Goal: Information Seeking & Learning: Find specific fact

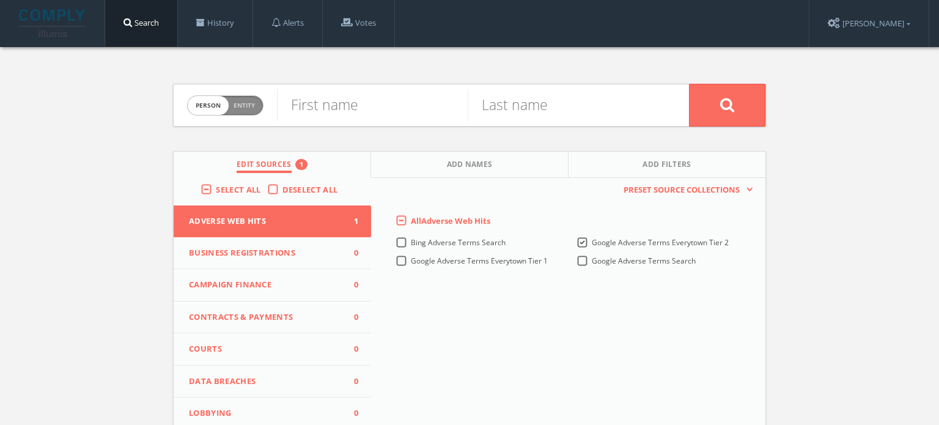
click at [216, 185] on label "Select All" at bounding box center [241, 190] width 51 height 12
click at [0, 0] on input "Select All" at bounding box center [0, 0] width 0 height 0
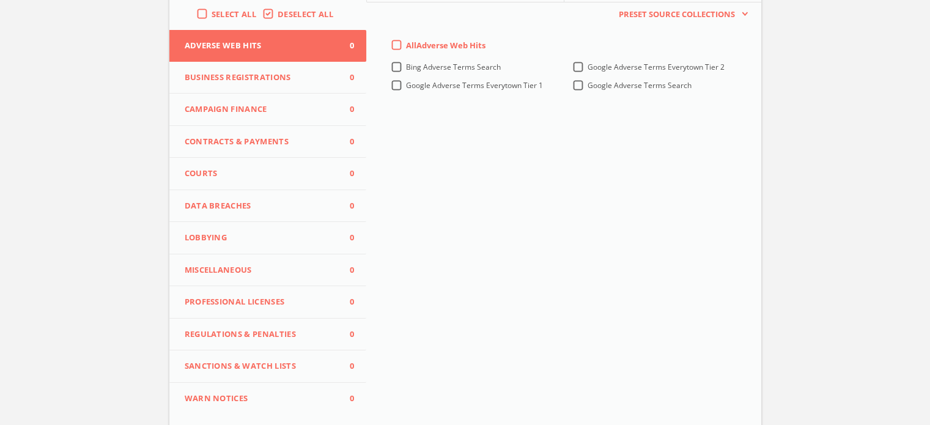
scroll to position [270, 0]
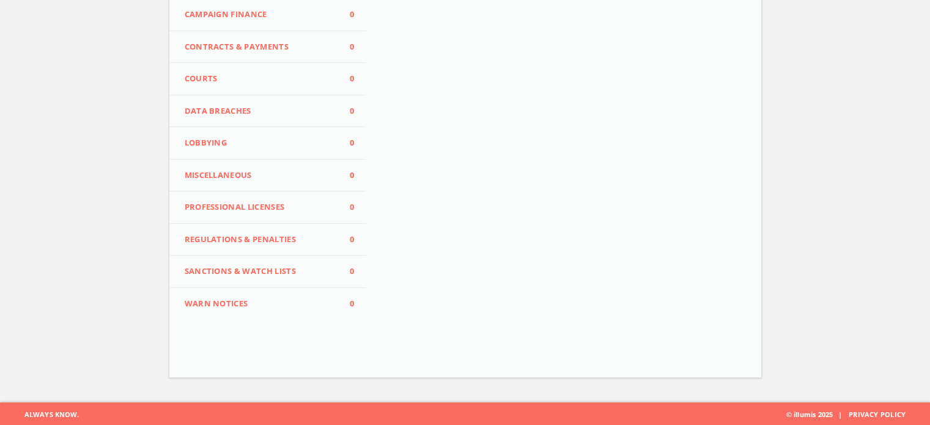
click at [260, 175] on span "Miscellaneous" at bounding box center [261, 175] width 152 height 12
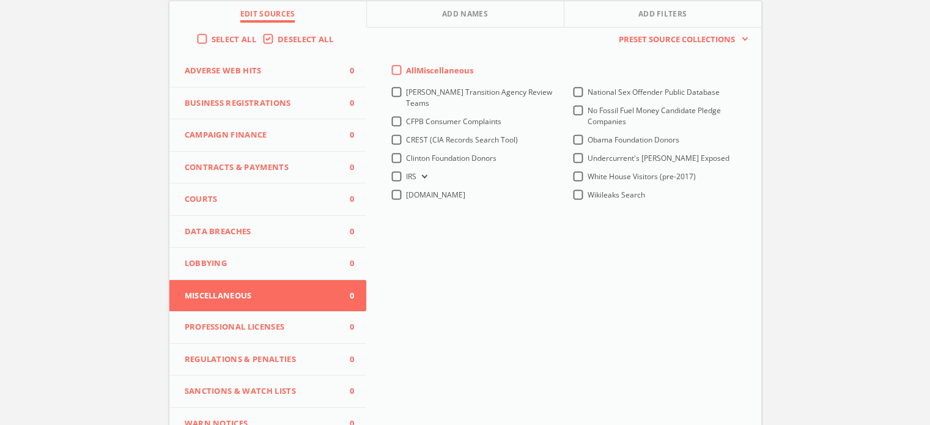
scroll to position [148, 0]
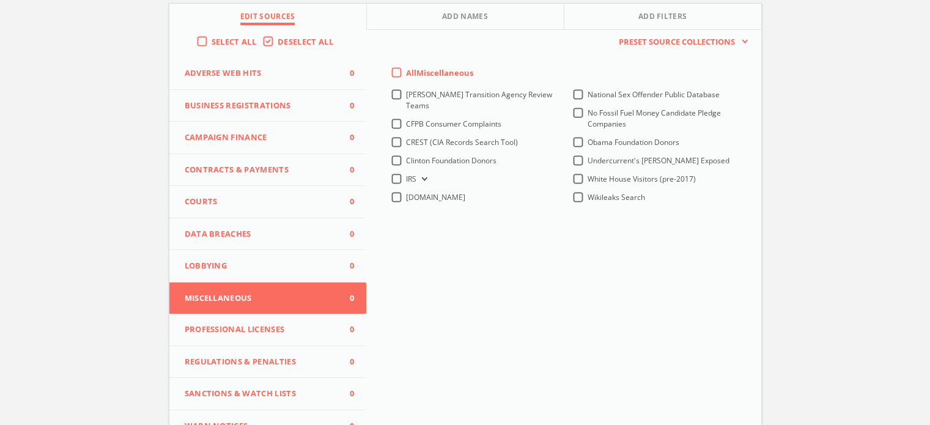
click at [422, 180] on icon at bounding box center [423, 179] width 5 height 4
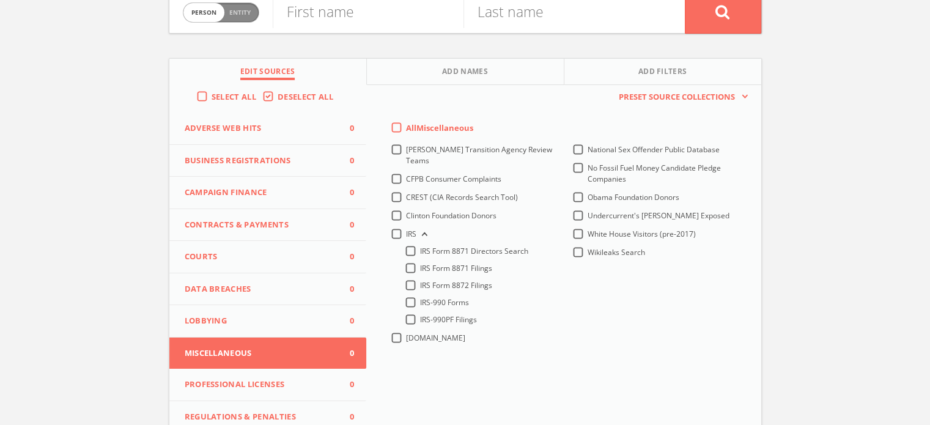
scroll to position [87, 0]
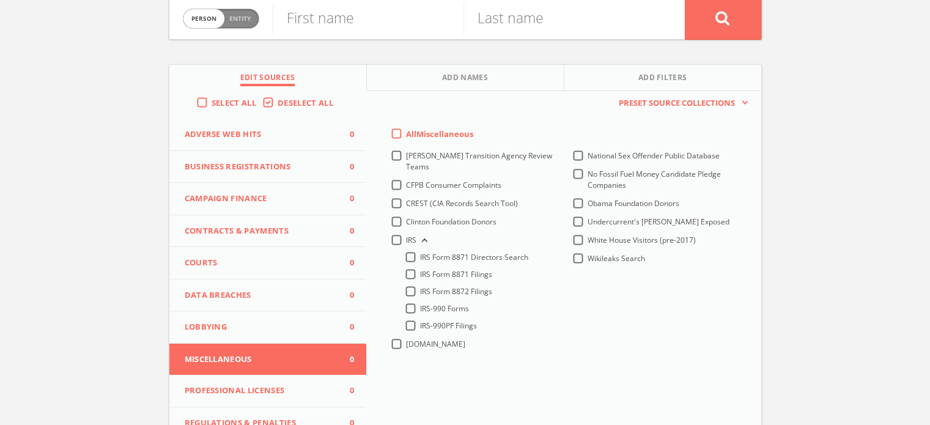
click at [8, 193] on div "Person Entity person First name Last name Edit Sources Add Names Add Filters Se…" at bounding box center [465, 273] width 930 height 626
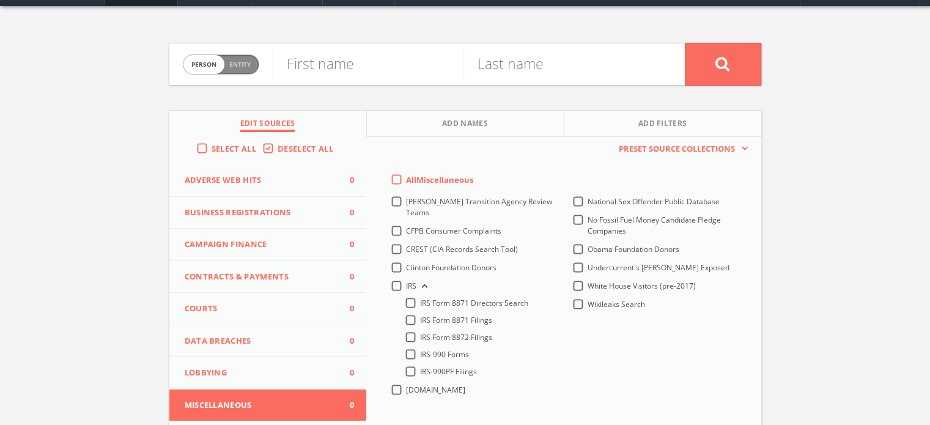
scroll to position [0, 0]
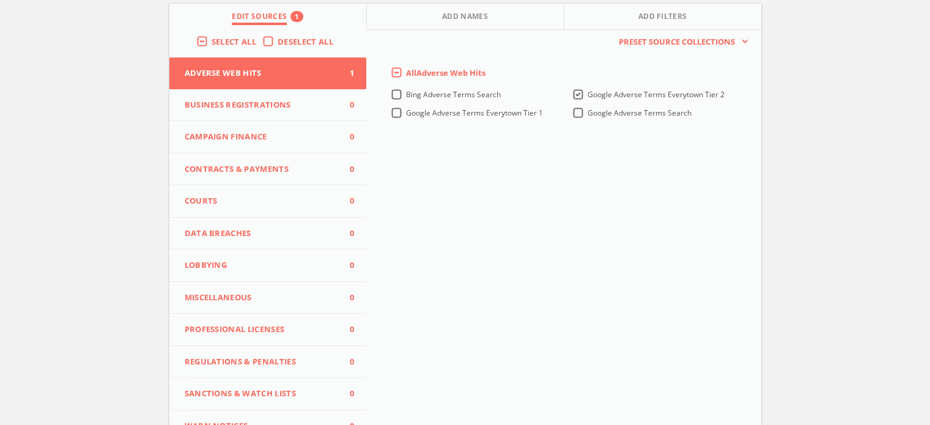
scroll to position [210, 0]
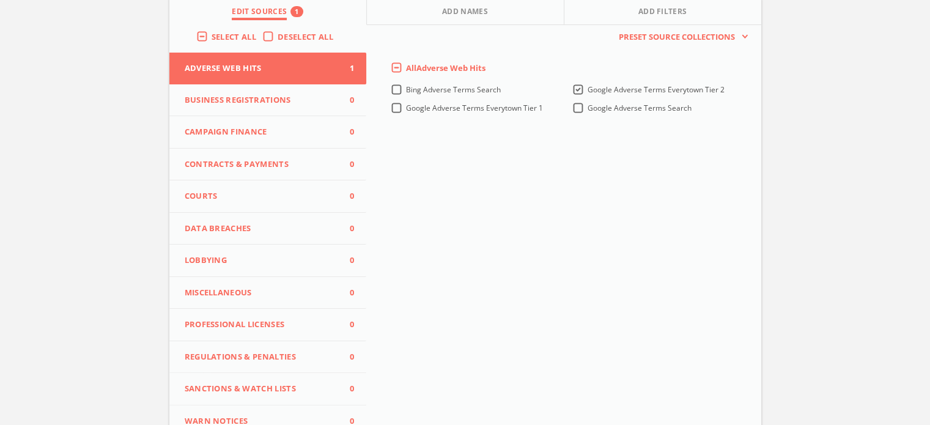
click at [212, 34] on label "Select All" at bounding box center [237, 37] width 51 height 12
click at [0, 0] on input "Select All" at bounding box center [0, 0] width 0 height 0
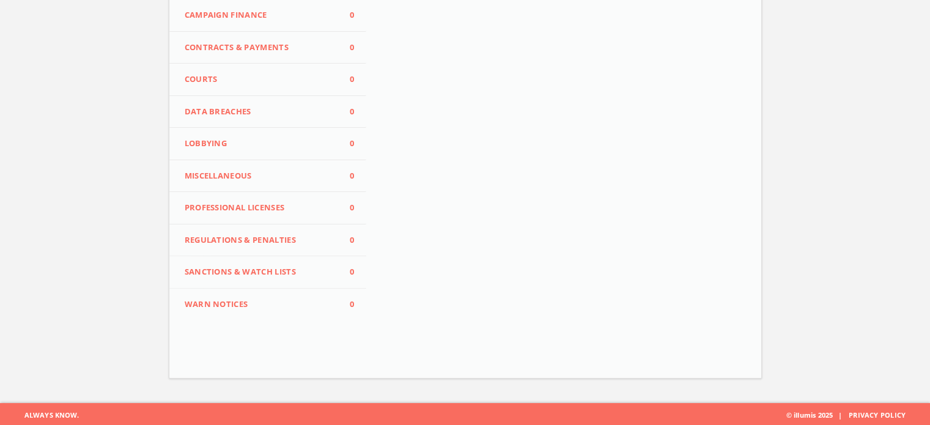
click at [227, 171] on span "Miscellaneous" at bounding box center [261, 176] width 152 height 12
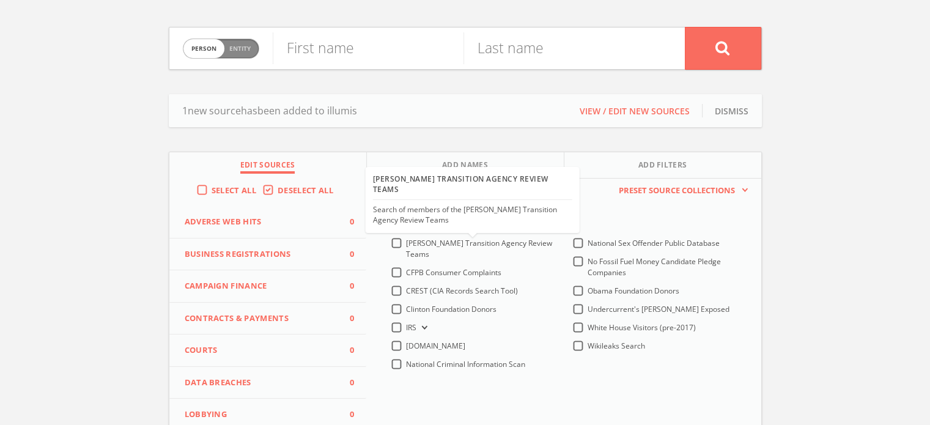
scroll to position [98, 0]
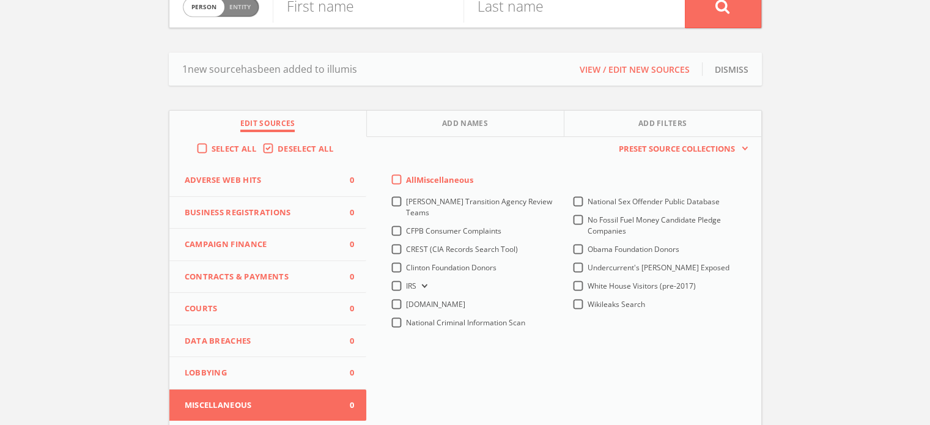
click at [496, 319] on span "National Criminal Information Scan" at bounding box center [465, 322] width 119 height 10
click at [0, 0] on Scan-all "National Criminal Information Scan" at bounding box center [0, 0] width 0 height 0
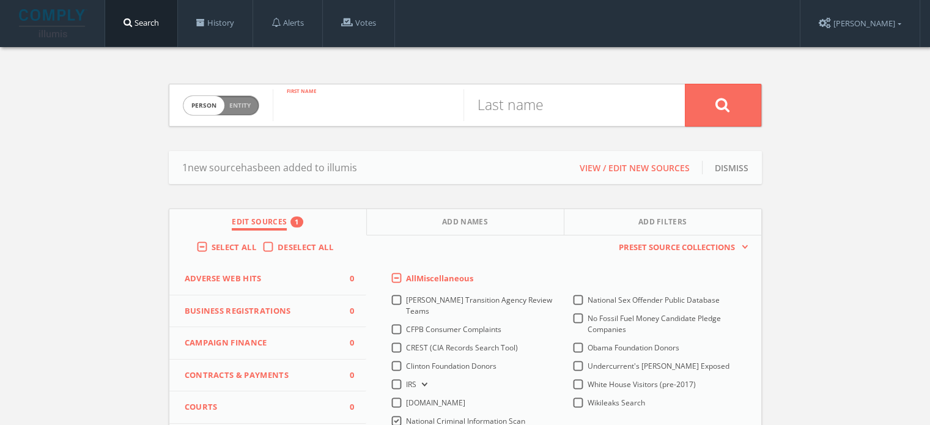
click at [345, 96] on input "text" at bounding box center [368, 105] width 191 height 32
type input "[PERSON_NAME]"
click at [533, 106] on input "text" at bounding box center [558, 105] width 191 height 32
type input "[PERSON_NAME]"
click at [707, 103] on button at bounding box center [723, 105] width 76 height 43
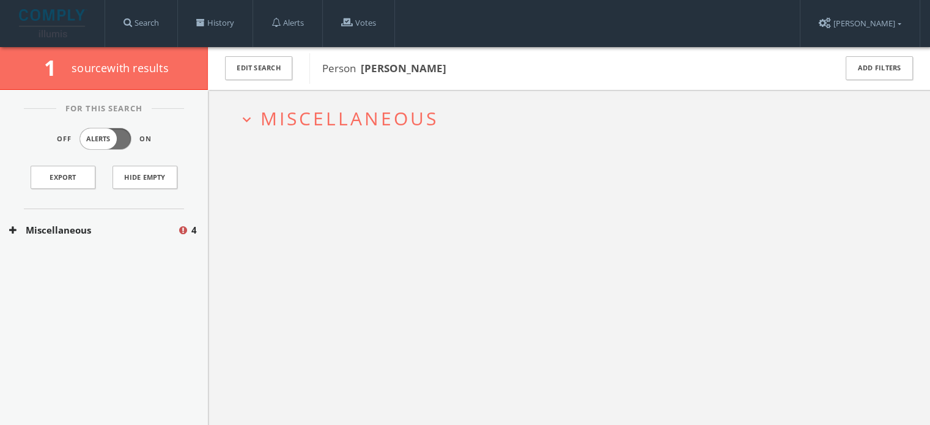
click at [319, 112] on span "Miscellaneous" at bounding box center [349, 118] width 178 height 25
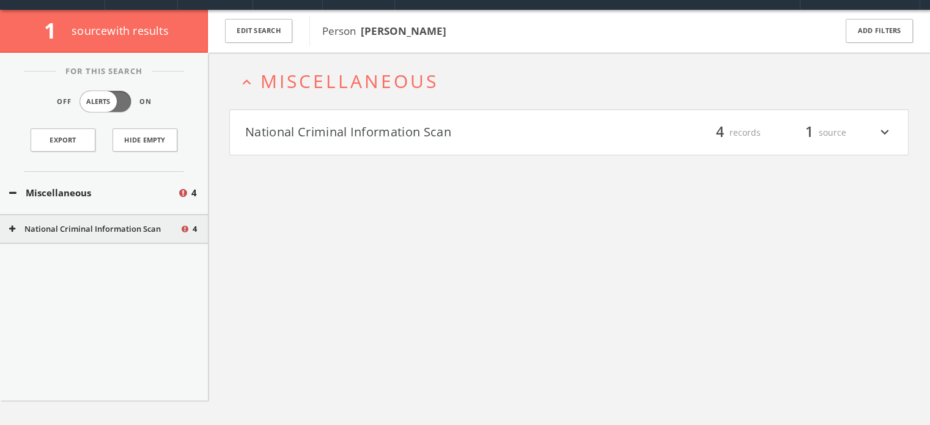
click at [337, 144] on h4 "National Criminal Information Scan filter_list 4 records 1 source expand_more" at bounding box center [569, 132] width 678 height 45
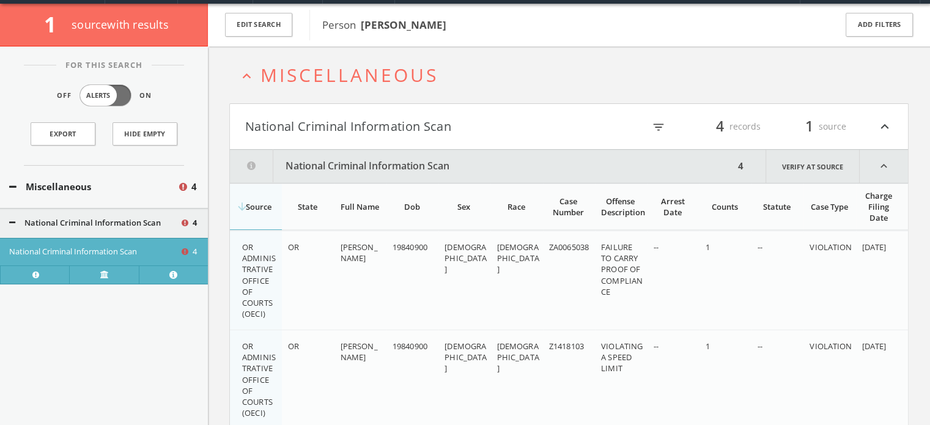
scroll to position [43, 0]
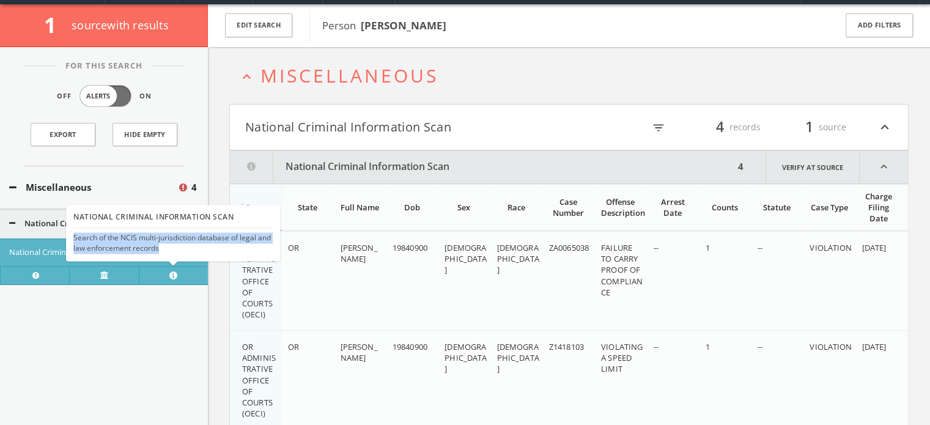
drag, startPoint x: 161, startPoint y: 245, endPoint x: 72, endPoint y: 233, distance: 90.1
click at [72, 233] on div "National Criminal Information Scan Search of the NCIS multi-jurisdiction databa…" at bounding box center [173, 233] width 214 height 56
copy div "Search of the NCIS multi-jurisdiction database of legal and law enforcement rec…"
